Goal: Task Accomplishment & Management: Use online tool/utility

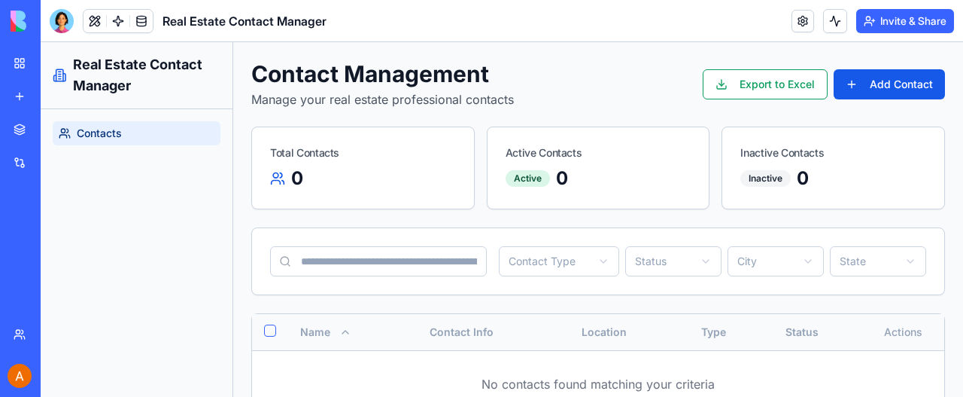
click at [56, 65] on div "My Workspace" at bounding box center [46, 63] width 20 height 15
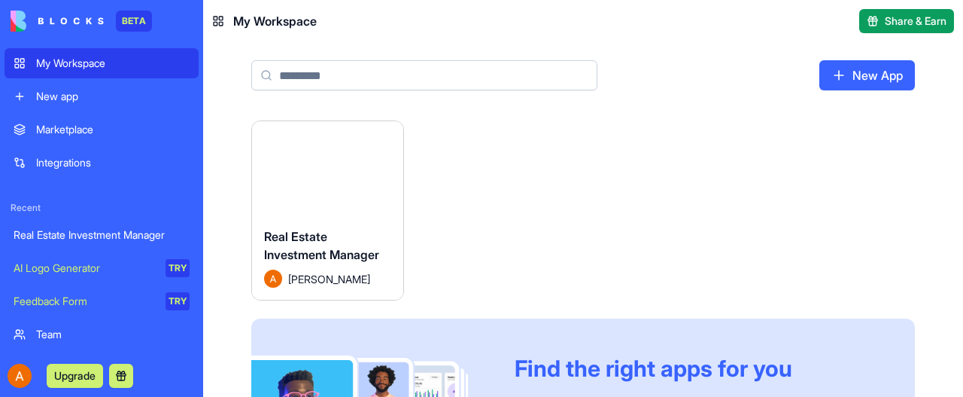
click at [320, 151] on div "Launch" at bounding box center [327, 168] width 151 height 94
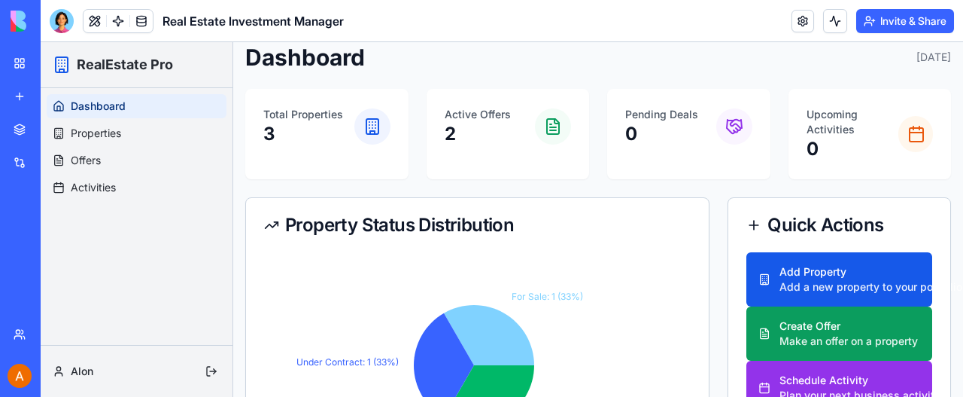
scroll to position [75, 0]
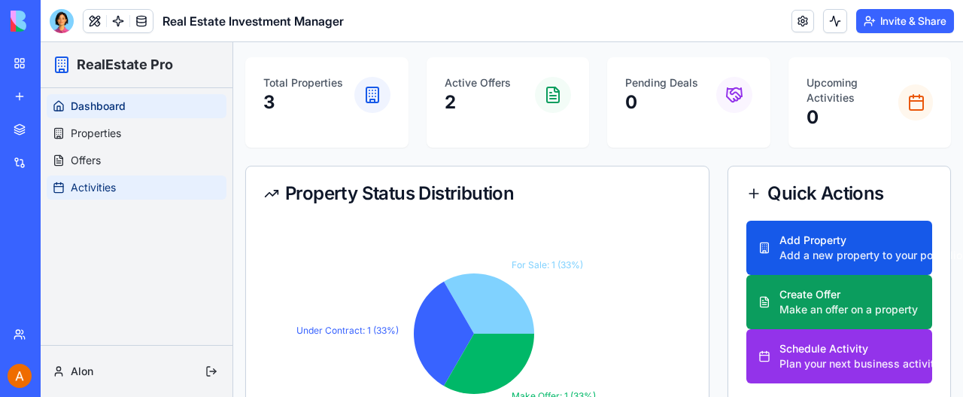
click at [80, 181] on span "Activities" at bounding box center [93, 187] width 45 height 15
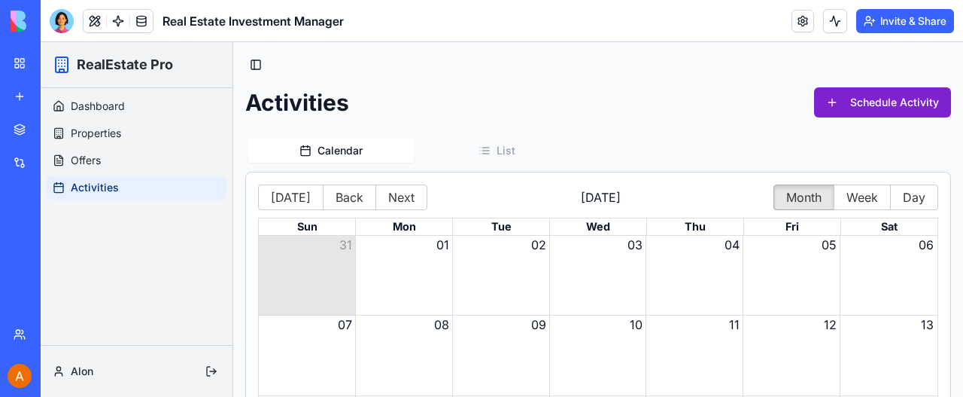
click at [864, 108] on button "Schedule Activity" at bounding box center [882, 102] width 137 height 30
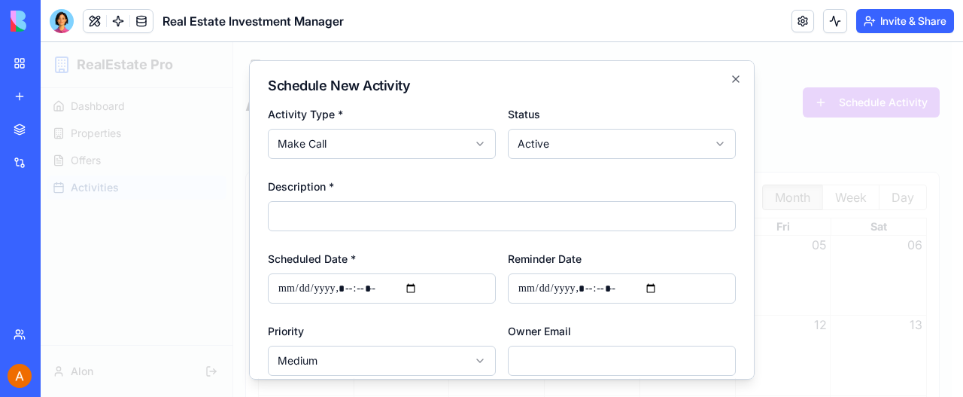
scroll to position [278, 0]
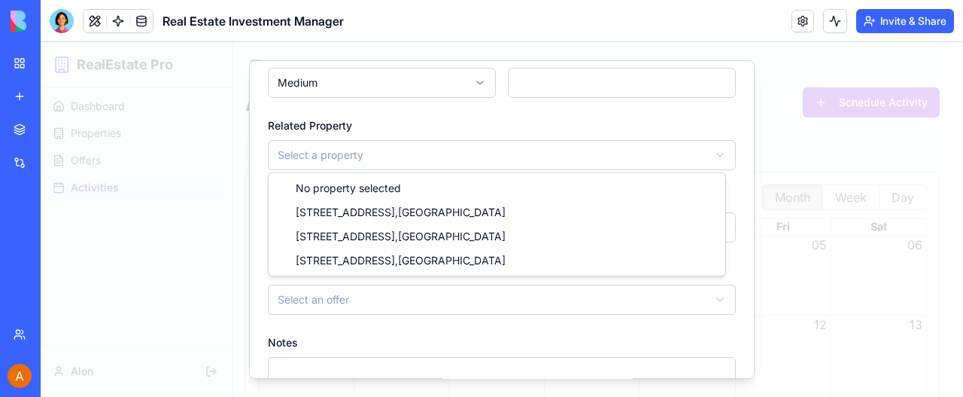
click at [529, 148] on body "**********" at bounding box center [496, 351] width 911 height 619
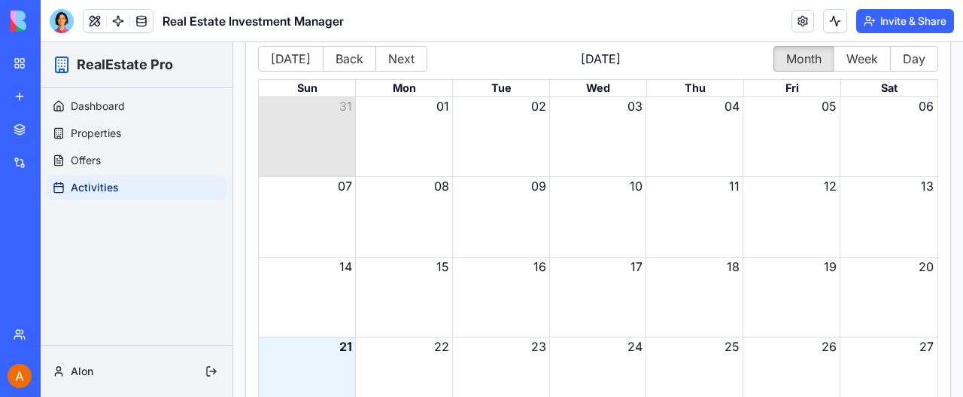
scroll to position [0, 0]
